Goal: Complete application form

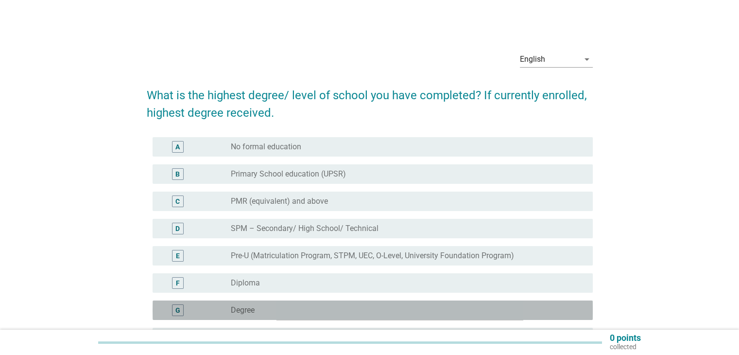
click at [176, 314] on div "G" at bounding box center [177, 310] width 5 height 10
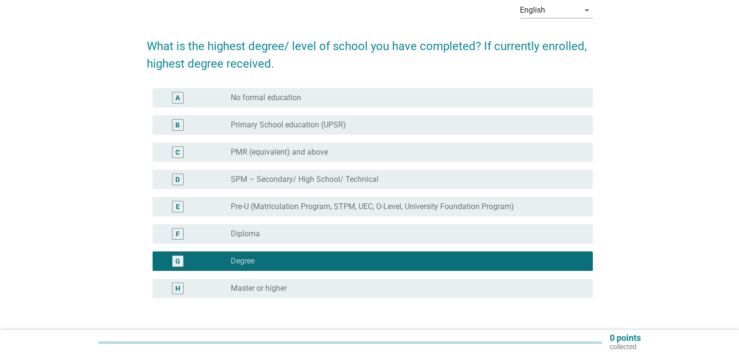
scroll to position [119, 0]
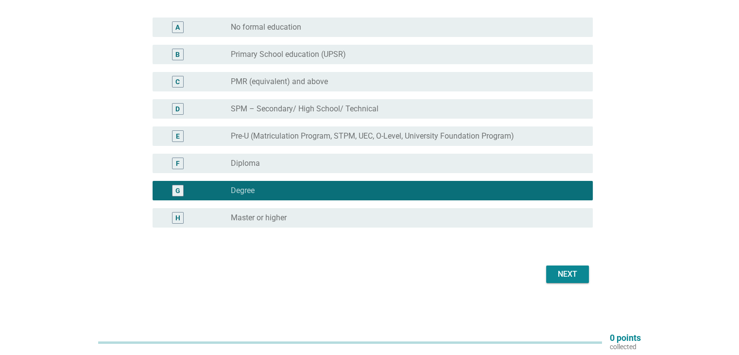
click at [591, 274] on div "Next" at bounding box center [370, 273] width 446 height 23
click at [581, 274] on button "Next" at bounding box center [567, 273] width 43 height 17
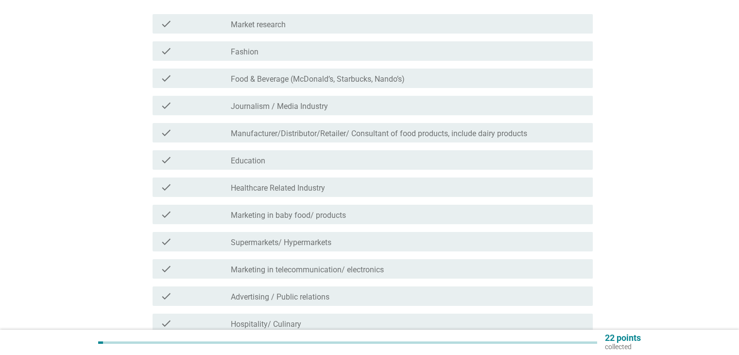
scroll to position [0, 0]
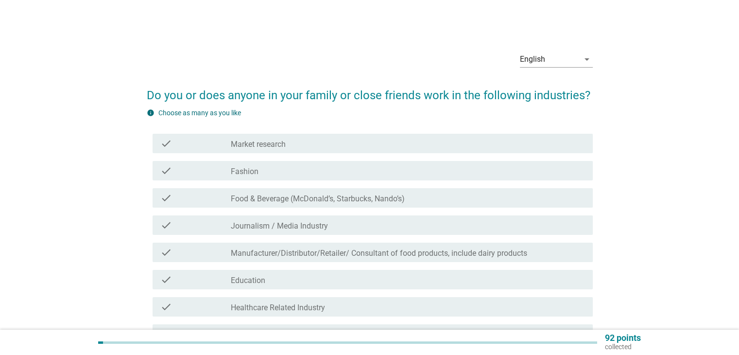
click at [309, 283] on div "check_box_outline_blank Education" at bounding box center [408, 279] width 354 height 12
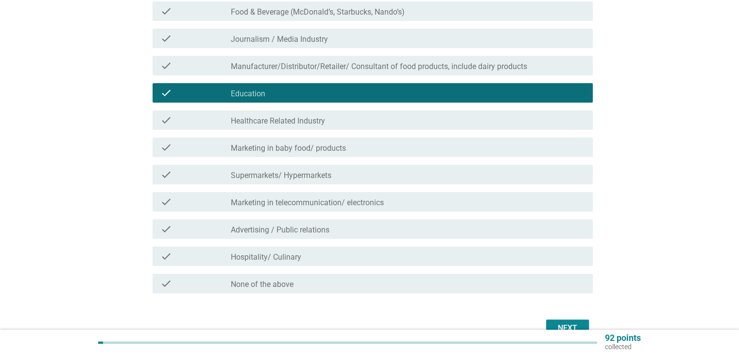
scroll to position [240, 0]
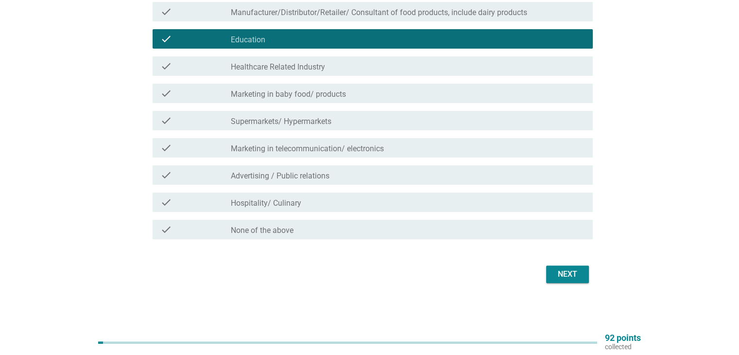
click at [371, 169] on div "check_box_outline_blank Advertising / Public relations" at bounding box center [408, 175] width 354 height 12
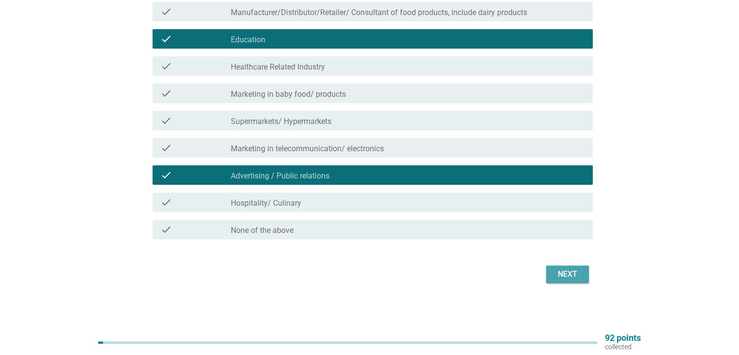
click at [579, 274] on div "Next" at bounding box center [567, 274] width 27 height 12
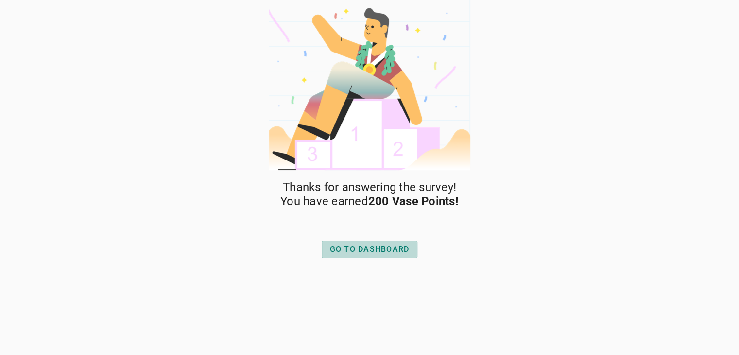
click at [408, 254] on div "GO TO DASHBOARD" at bounding box center [370, 249] width 80 height 12
